Goal: Find specific page/section: Find specific page/section

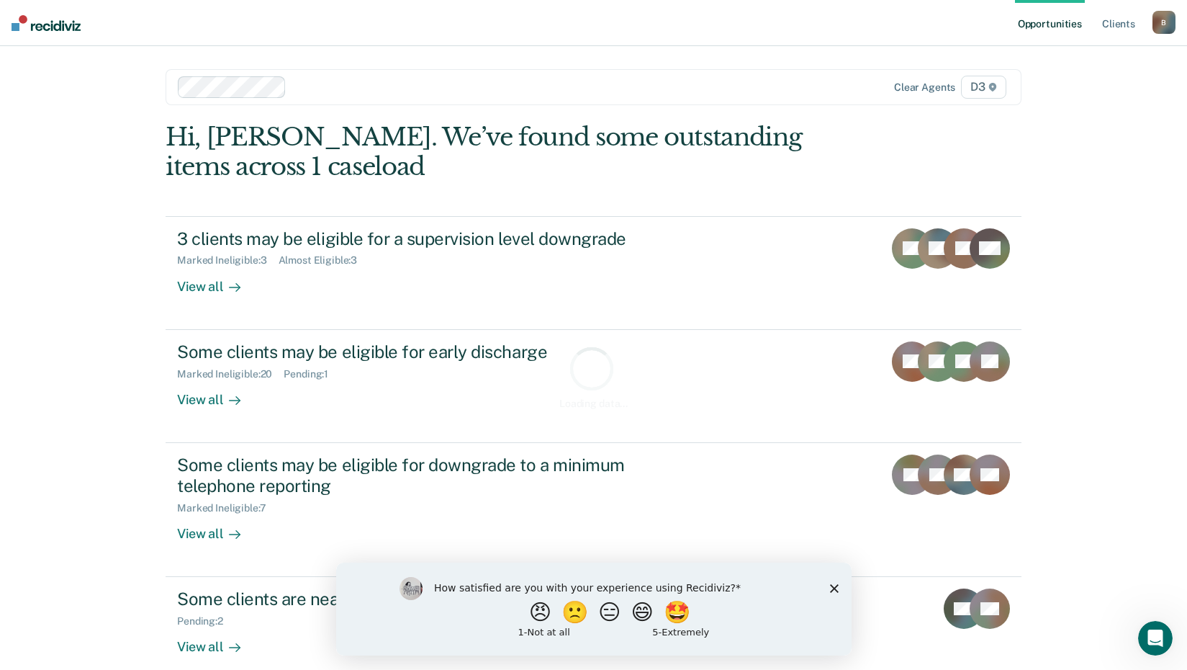
click at [837, 585] on icon "Close survey" at bounding box center [833, 587] width 9 height 9
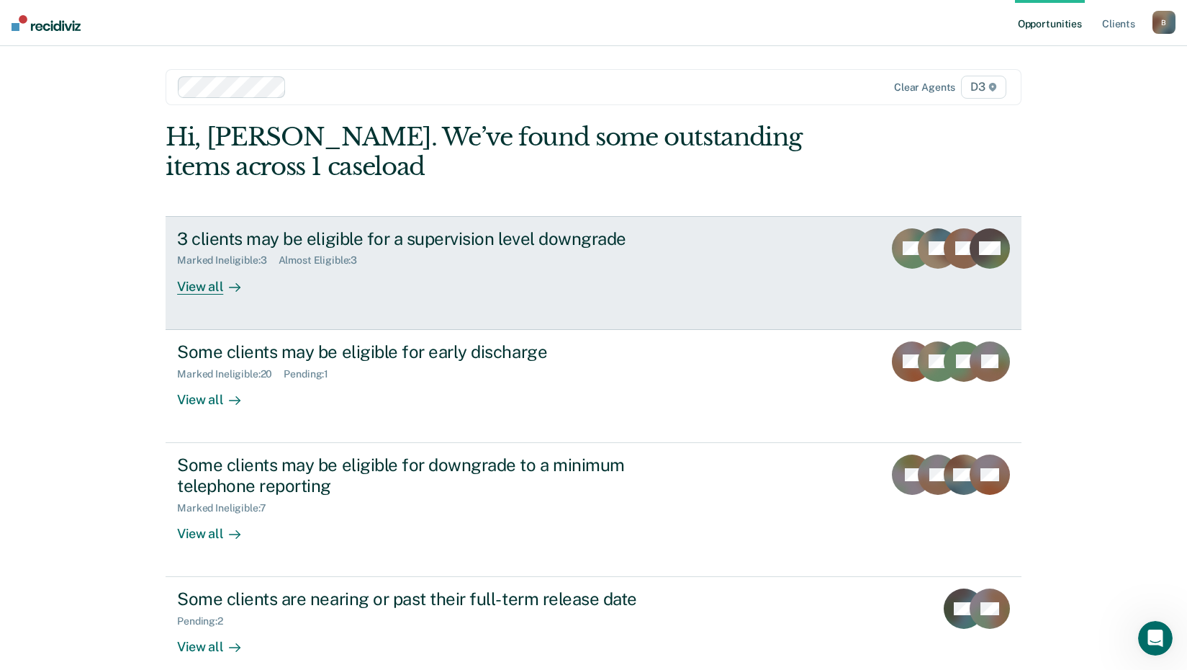
click at [215, 276] on div "View all" at bounding box center [217, 280] width 81 height 28
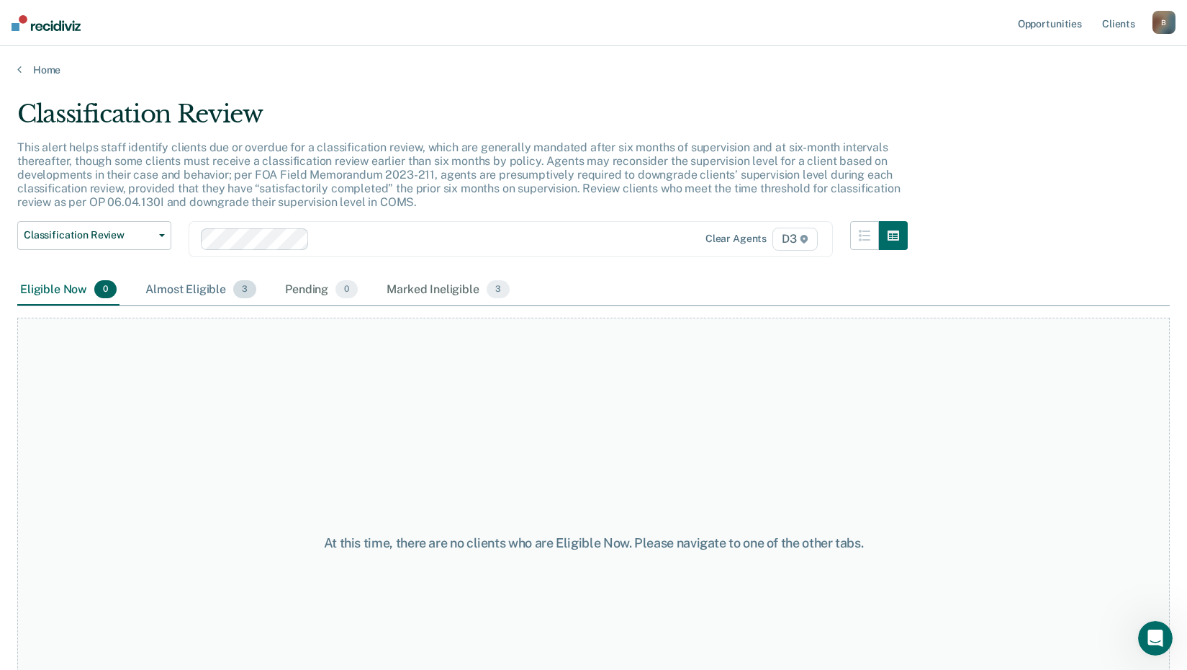
click at [193, 289] on div "Almost Eligible 3" at bounding box center [201, 290] width 117 height 32
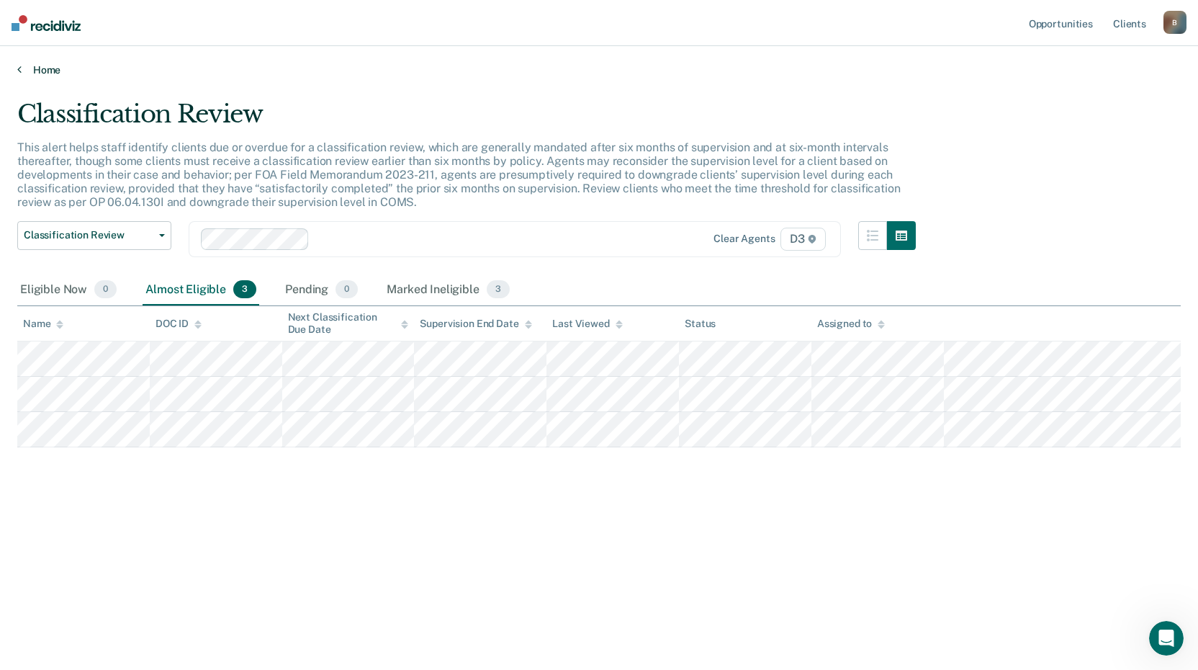
click at [52, 64] on link "Home" at bounding box center [598, 69] width 1163 height 13
